Goal: Transaction & Acquisition: Purchase product/service

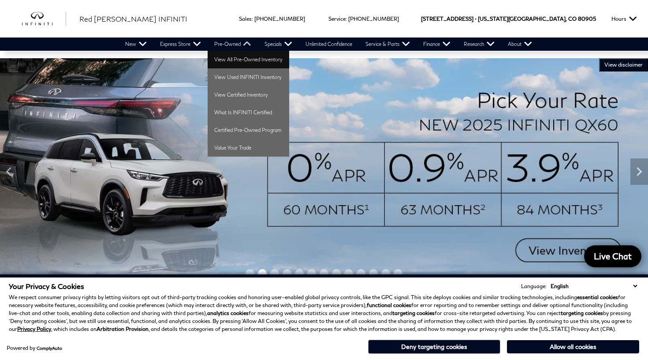
click at [227, 63] on link "View All Pre-Owned Inventory" at bounding box center [249, 60] width 82 height 18
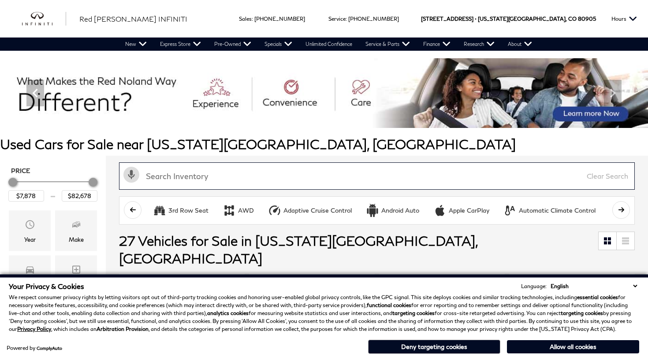
click at [248, 173] on input "text" at bounding box center [377, 175] width 516 height 27
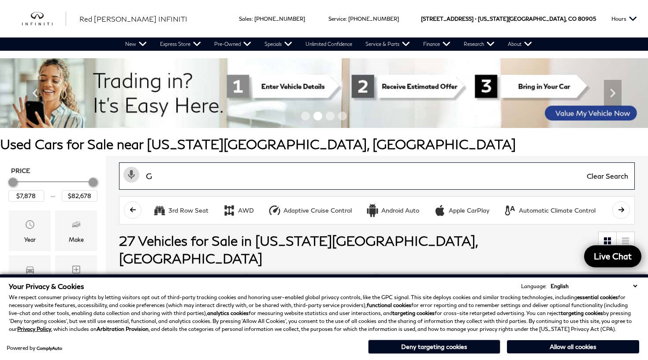
type input "GX"
type input "$25,678"
type input "$27,978"
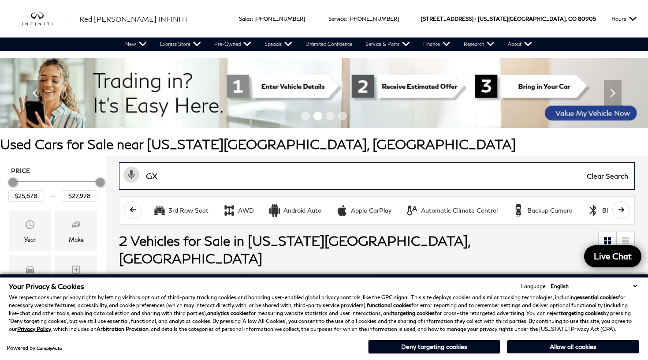
type input "G"
type input "$7,878"
type input "$82,678"
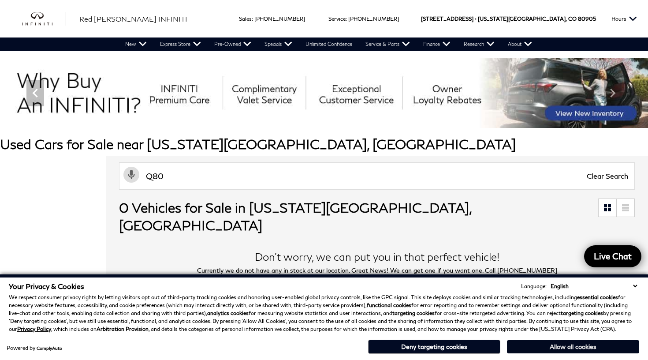
click at [568, 349] on button "Allow all cookies" at bounding box center [573, 346] width 132 height 13
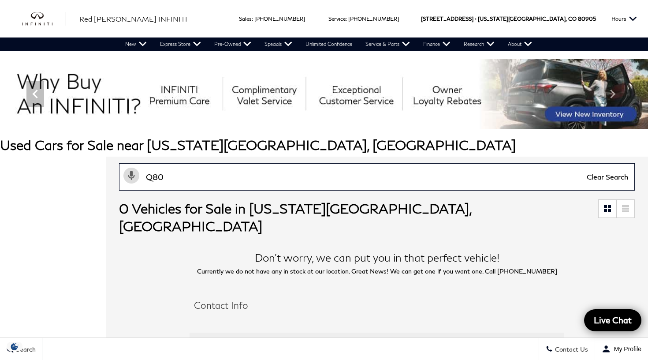
click at [154, 177] on input "Q80" at bounding box center [377, 176] width 516 height 27
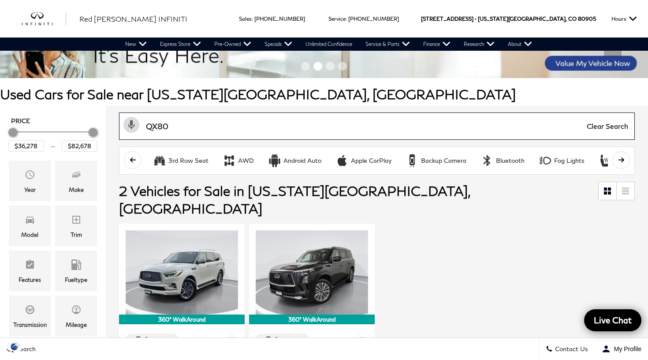
scroll to position [71, 0]
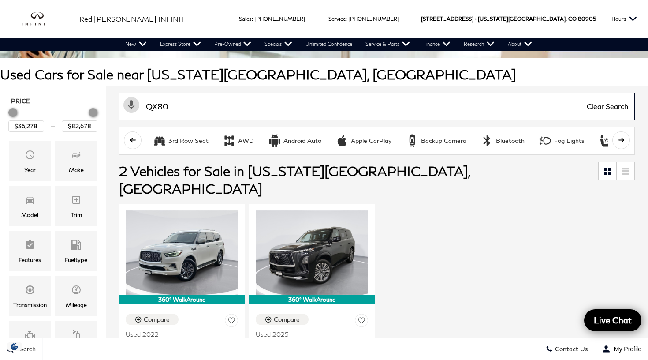
click at [183, 108] on input "QX80" at bounding box center [377, 106] width 516 height 27
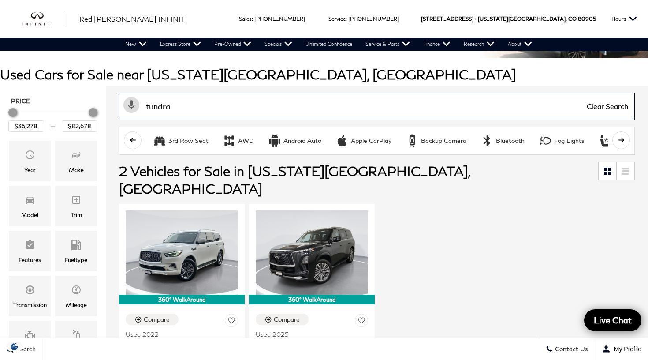
type input "tundra"
